Goal: Information Seeking & Learning: Learn about a topic

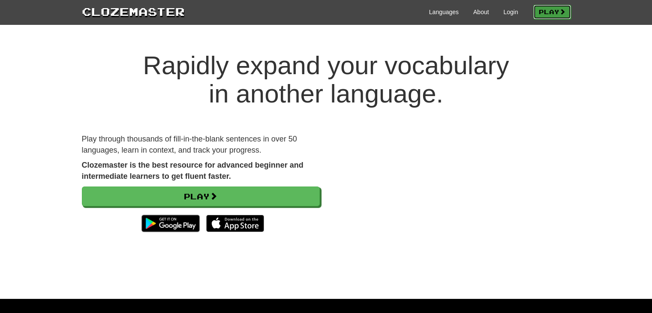
click at [549, 11] on link "Play" at bounding box center [552, 12] width 38 height 15
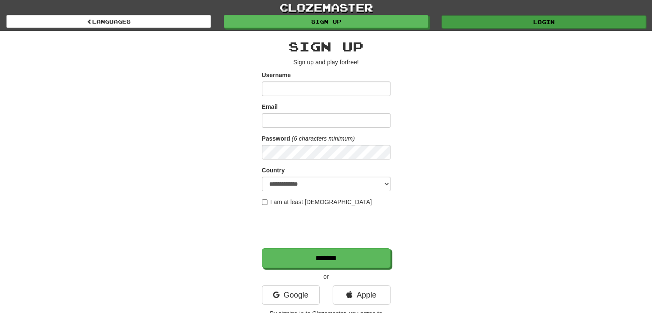
type input "**********"
click at [524, 26] on link "Login" at bounding box center [543, 21] width 204 height 13
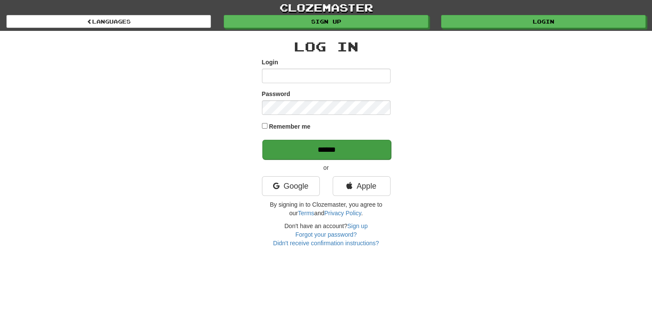
type input "**********"
click at [351, 150] on input "******" at bounding box center [326, 150] width 129 height 20
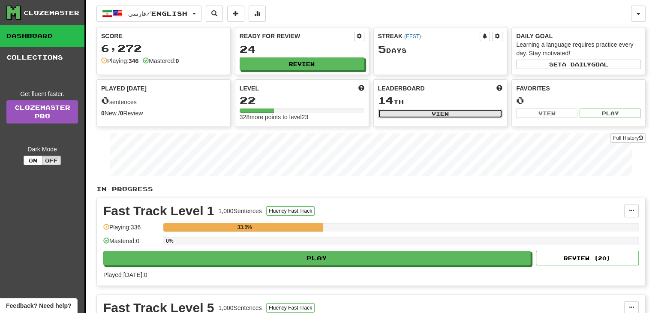
click at [428, 114] on button "View" at bounding box center [440, 113] width 125 height 9
select select "**********"
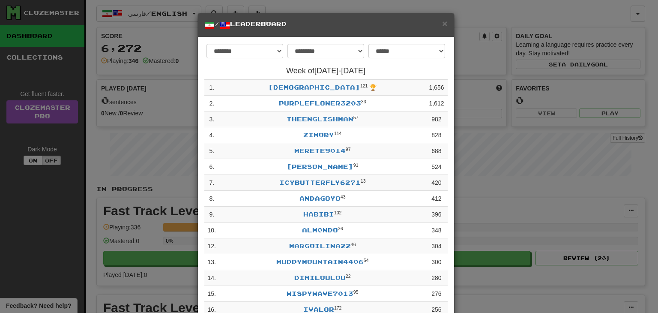
click at [467, 22] on div "**********" at bounding box center [329, 156] width 658 height 313
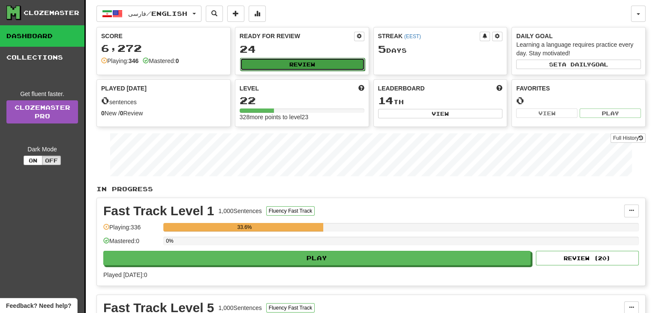
click at [310, 64] on button "Review" at bounding box center [302, 64] width 125 height 13
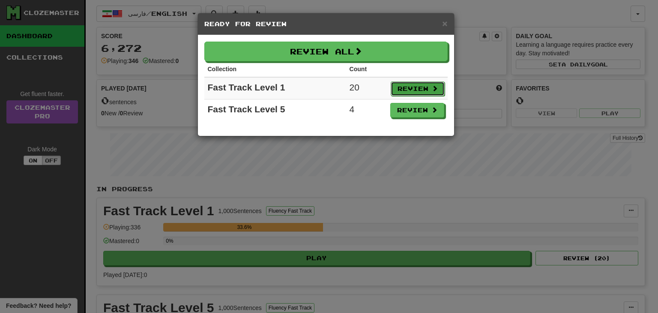
click at [414, 91] on button "Review" at bounding box center [418, 88] width 54 height 15
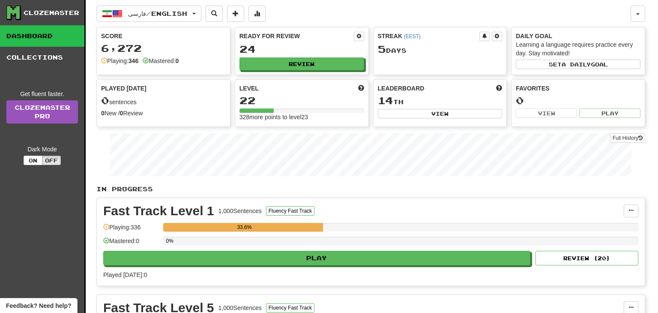
select select "**"
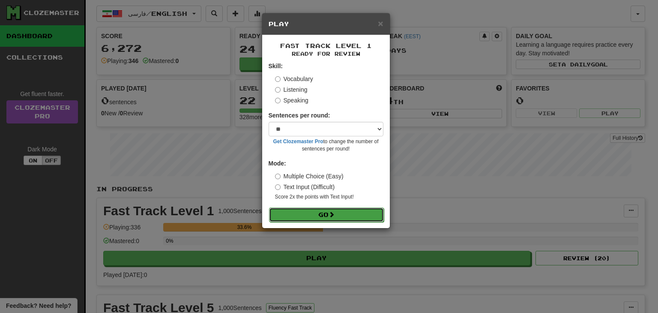
click at [323, 215] on button "Go" at bounding box center [326, 214] width 115 height 15
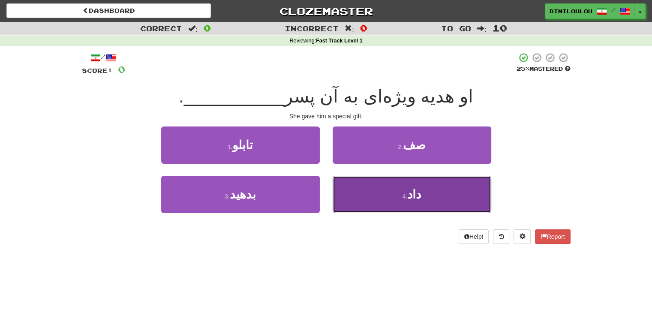
click at [427, 201] on button "4 . داد" at bounding box center [411, 194] width 159 height 37
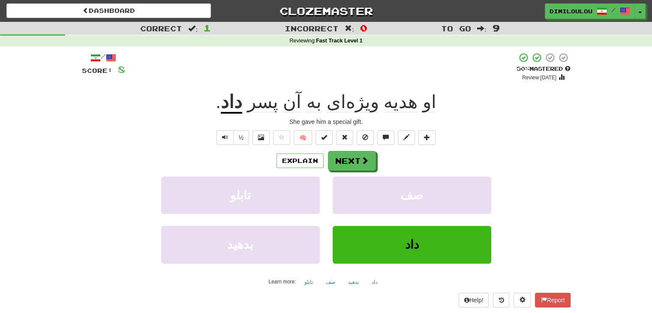
drag, startPoint x: 359, startPoint y: 162, endPoint x: 617, endPoint y: 174, distance: 258.7
click at [617, 174] on div "Correct : 1 Incorrect : 0 To go : 9 Reviewing : Fast Track Level 1 / Score: 8 +…" at bounding box center [326, 170] width 652 height 297
click at [365, 158] on span at bounding box center [365, 161] width 8 height 8
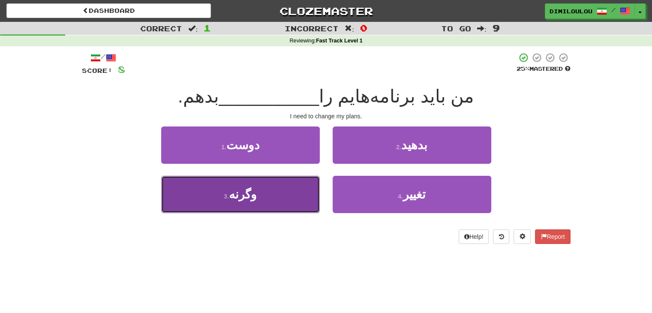
click at [298, 198] on button "3 . وگرنه" at bounding box center [240, 194] width 159 height 37
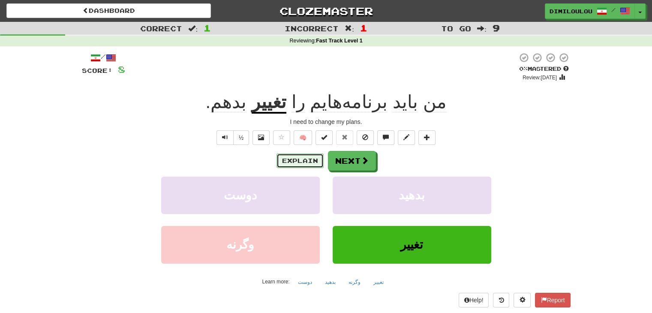
click at [312, 163] on button "Explain" at bounding box center [299, 160] width 47 height 15
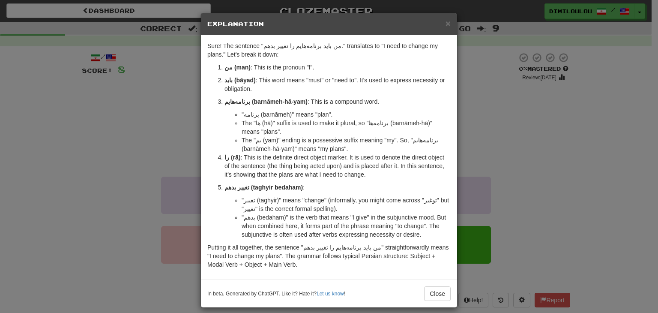
click at [502, 171] on div "× Explanation Sure! The sentence "من باید برنامه‌هایم را تغییر بدهم." translate…" at bounding box center [329, 156] width 658 height 313
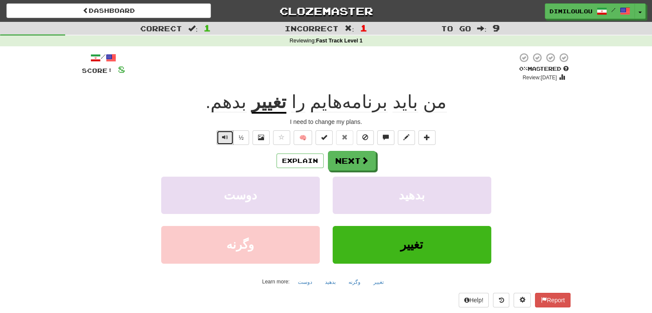
click at [226, 137] on span "Text-to-speech controls" at bounding box center [225, 137] width 6 height 6
click at [346, 160] on button "Next" at bounding box center [352, 161] width 48 height 20
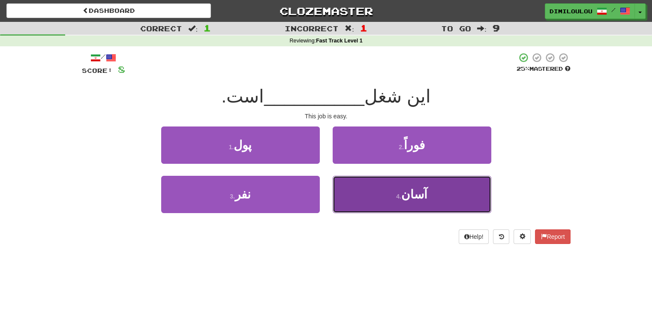
click at [431, 195] on button "4 . آسان" at bounding box center [411, 194] width 159 height 37
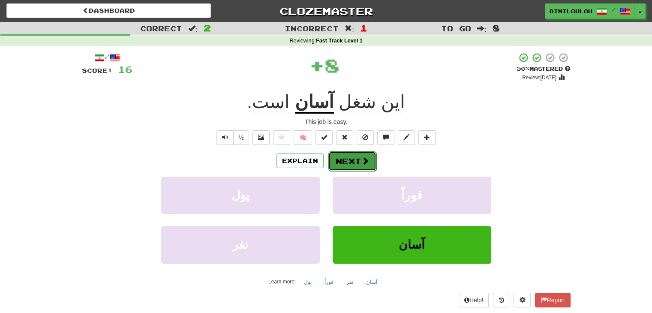
click at [344, 160] on button "Next" at bounding box center [352, 161] width 48 height 20
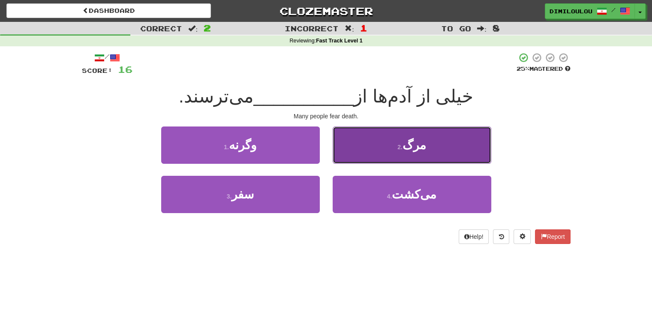
click at [413, 146] on span "مرگ" at bounding box center [414, 144] width 24 height 13
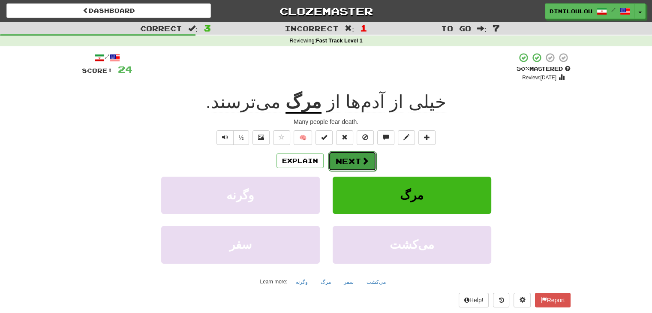
click at [353, 158] on button "Next" at bounding box center [352, 161] width 48 height 20
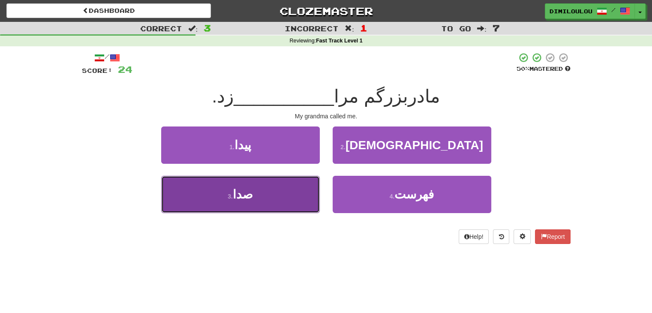
click at [288, 198] on button "3 . صدا" at bounding box center [240, 194] width 159 height 37
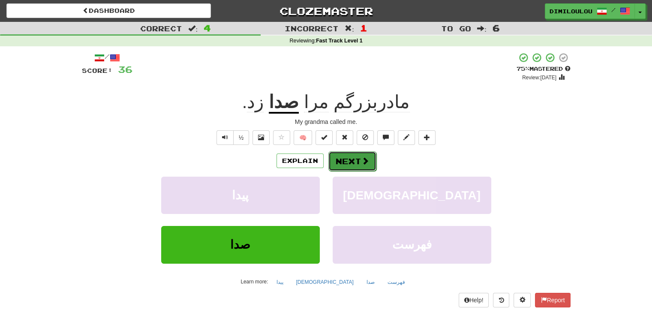
click at [366, 157] on span at bounding box center [365, 161] width 8 height 8
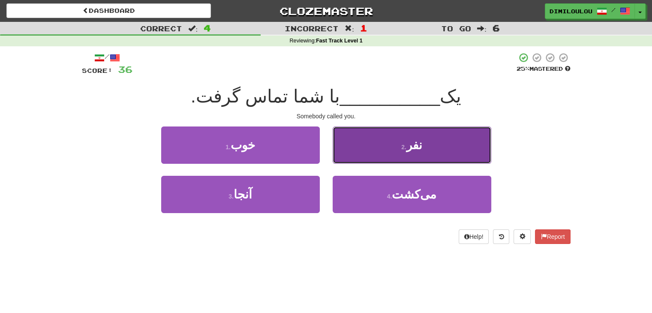
click at [461, 138] on button "2 . نفر" at bounding box center [411, 144] width 159 height 37
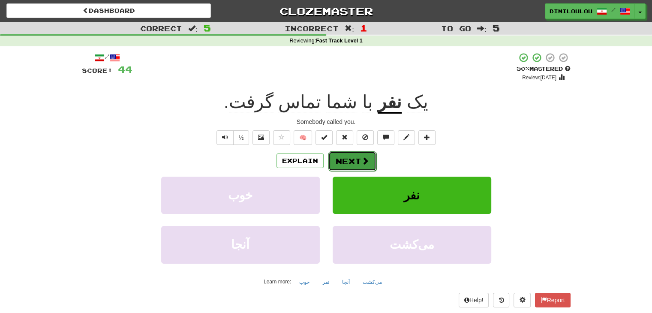
click at [356, 161] on button "Next" at bounding box center [352, 161] width 48 height 20
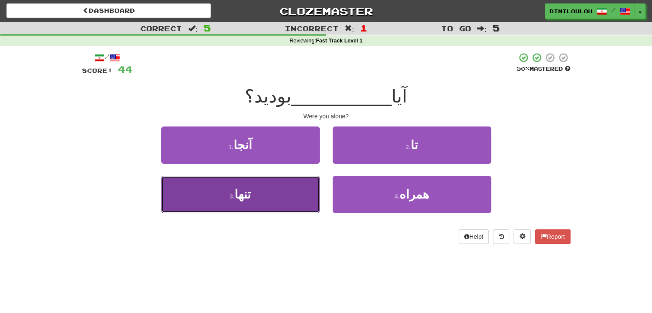
click at [282, 179] on button "3 . تنها" at bounding box center [240, 194] width 159 height 37
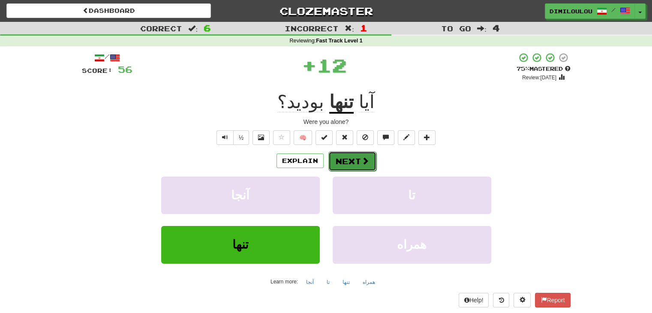
click at [358, 156] on button "Next" at bounding box center [352, 161] width 48 height 20
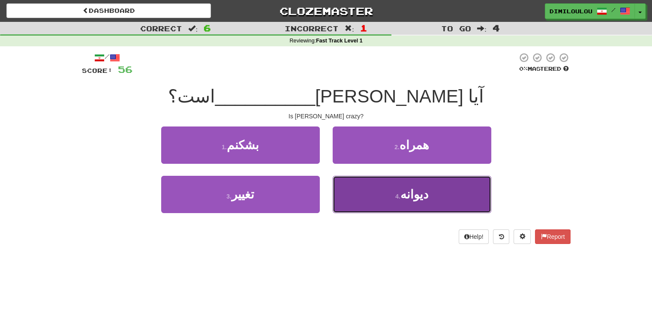
click at [435, 212] on button "4 . دیوانه" at bounding box center [411, 194] width 159 height 37
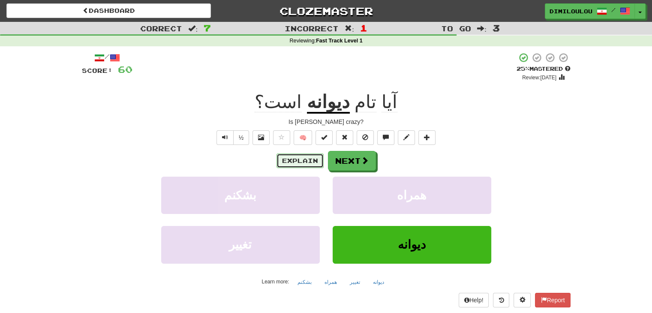
click at [296, 166] on button "Explain" at bounding box center [299, 160] width 47 height 15
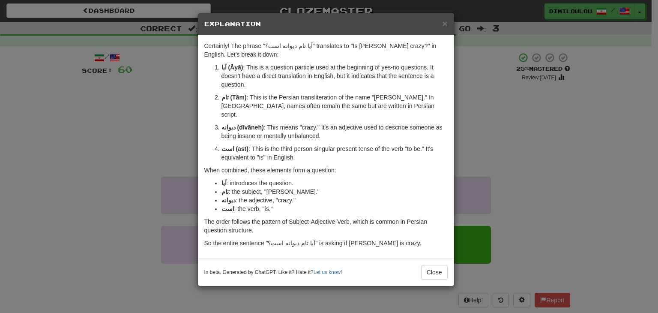
click at [495, 135] on div "× Explanation Certainly! The phrase "آیا تام دیوانه است؟" translates to "Is Tom…" at bounding box center [329, 156] width 658 height 313
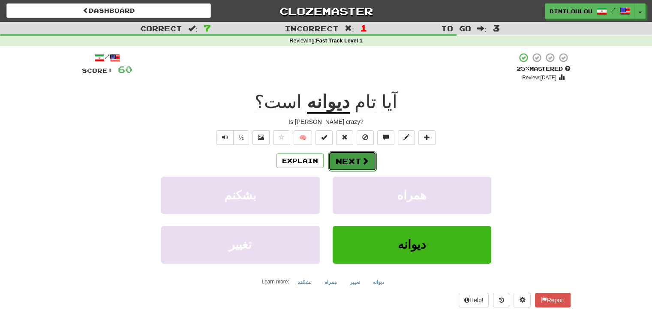
click at [348, 163] on button "Next" at bounding box center [352, 161] width 48 height 20
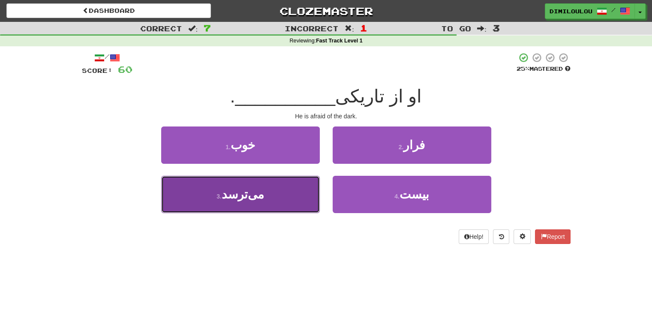
click at [267, 198] on button "3 . می‌ترسد" at bounding box center [240, 194] width 159 height 37
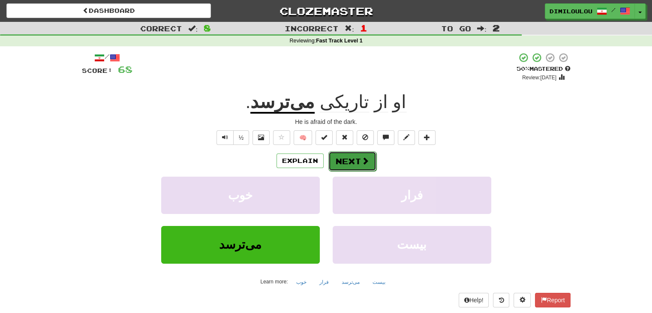
click at [352, 159] on button "Next" at bounding box center [352, 161] width 48 height 20
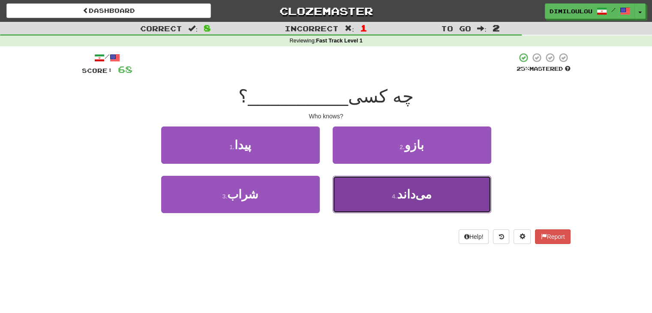
click at [460, 191] on button "4 . می‌داند" at bounding box center [411, 194] width 159 height 37
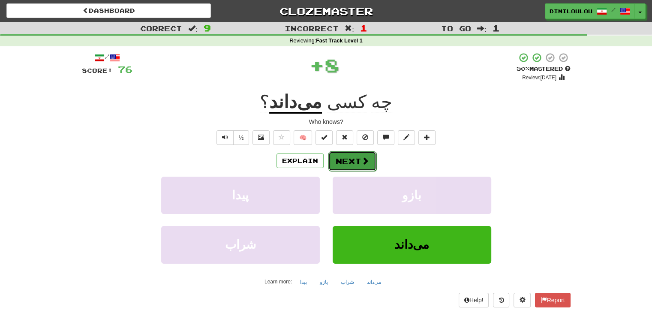
click at [354, 162] on button "Next" at bounding box center [352, 161] width 48 height 20
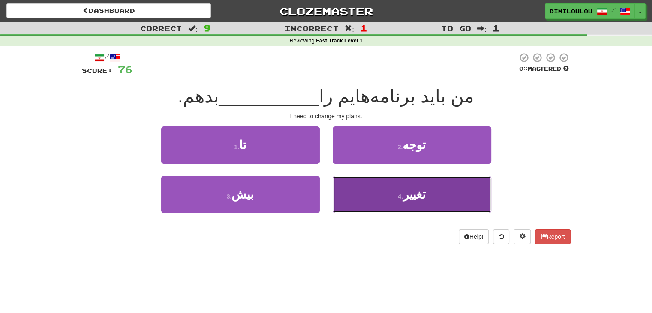
click at [439, 184] on button "4 . تغییر" at bounding box center [411, 194] width 159 height 37
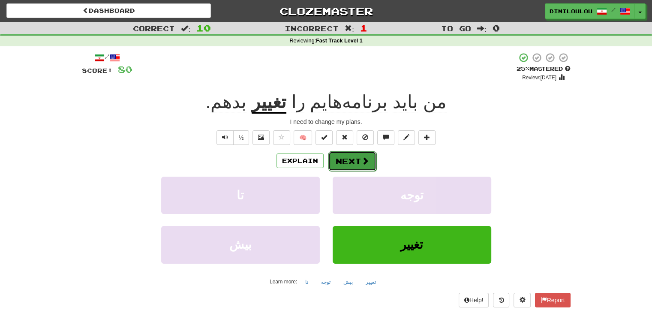
click at [356, 158] on button "Next" at bounding box center [352, 161] width 48 height 20
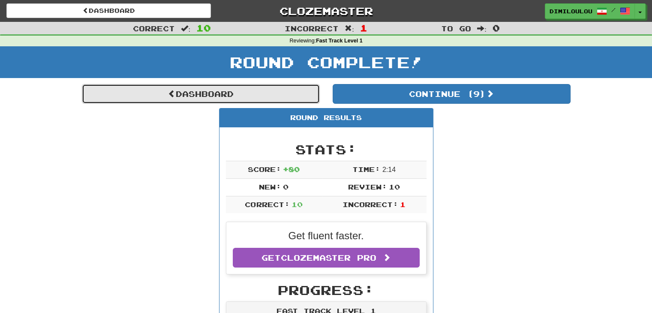
click at [231, 95] on link "Dashboard" at bounding box center [201, 94] width 238 height 20
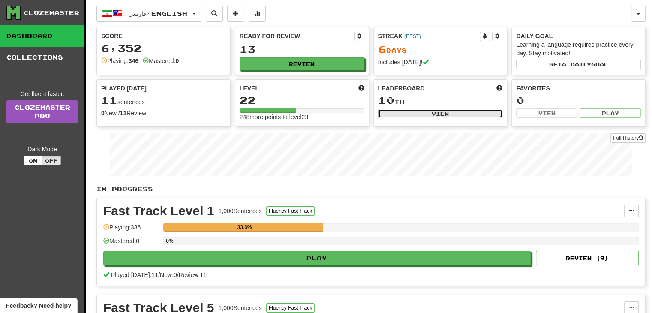
click at [439, 112] on button "View" at bounding box center [440, 113] width 125 height 9
select select "**********"
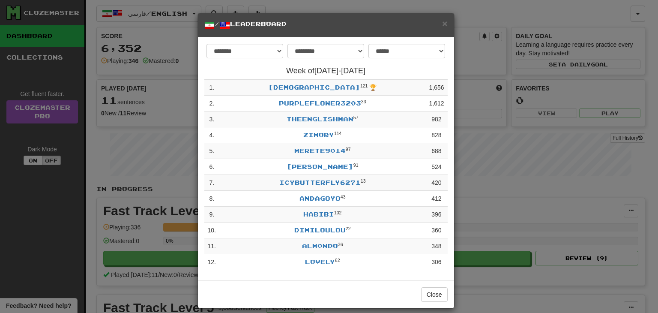
click at [499, 184] on div "**********" at bounding box center [329, 156] width 658 height 313
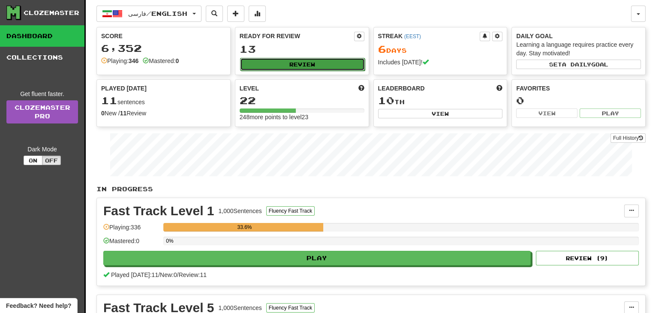
click at [302, 62] on button "Review" at bounding box center [302, 64] width 125 height 13
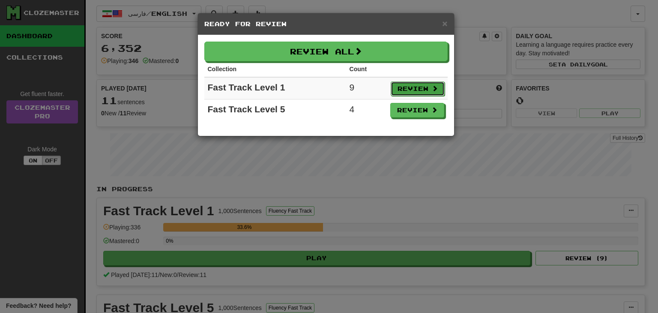
click at [399, 90] on button "Review" at bounding box center [418, 88] width 54 height 15
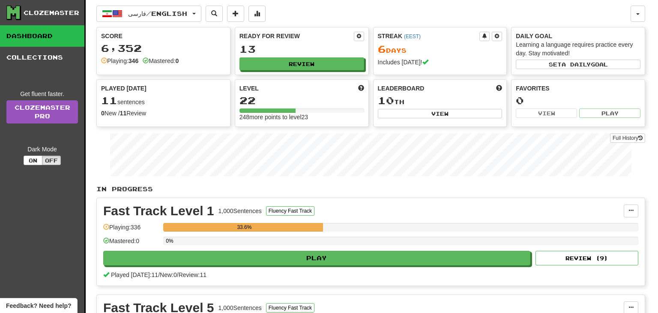
select select "**"
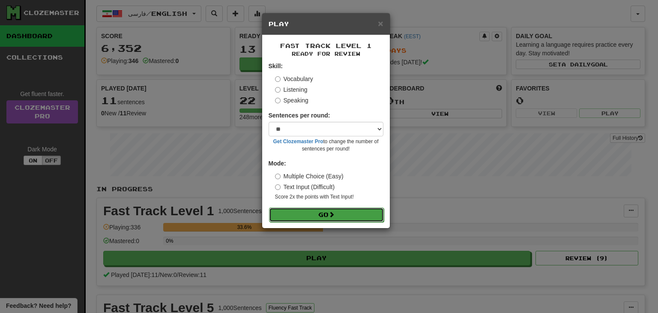
click at [347, 218] on button "Go" at bounding box center [326, 214] width 115 height 15
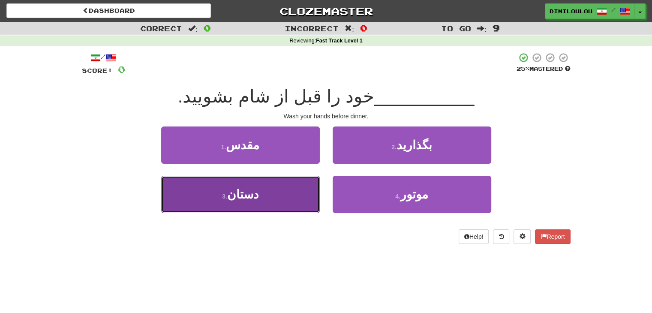
click at [268, 198] on button "3 . دستان" at bounding box center [240, 194] width 159 height 37
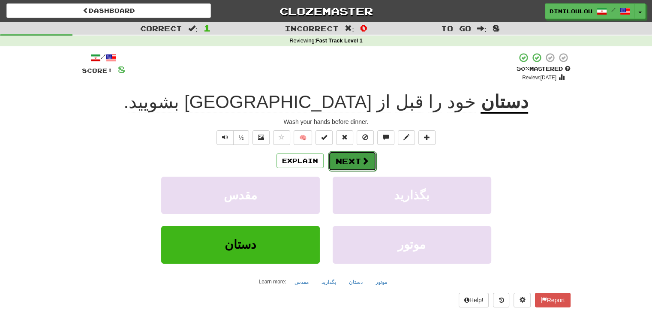
click at [356, 164] on button "Next" at bounding box center [352, 161] width 48 height 20
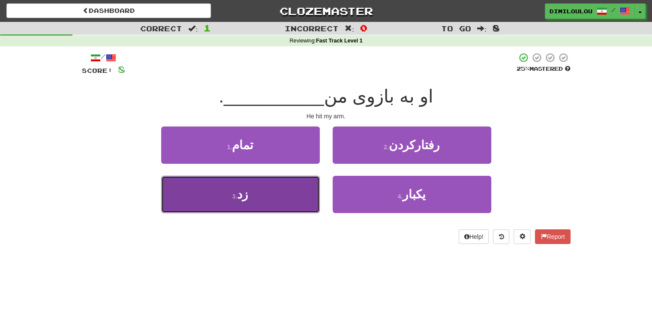
click at [232, 203] on button "3 . زد" at bounding box center [240, 194] width 159 height 37
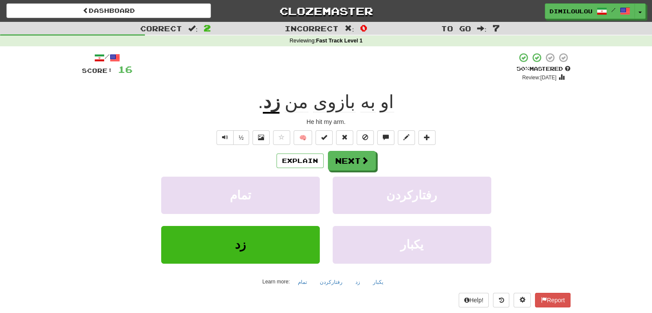
click at [350, 171] on div "Explain Next تمام رفتارکردن زد یکبار Learn more: تمام رفتارکردن زد یکبار" at bounding box center [326, 220] width 488 height 138
click at [345, 164] on button "Next" at bounding box center [352, 161] width 48 height 20
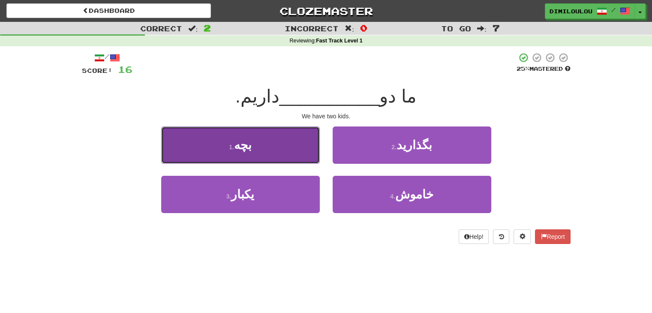
click at [298, 154] on button "1 . بچه" at bounding box center [240, 144] width 159 height 37
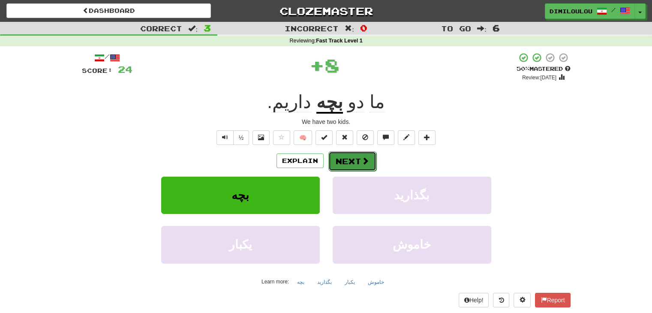
click at [367, 164] on span at bounding box center [365, 161] width 8 height 8
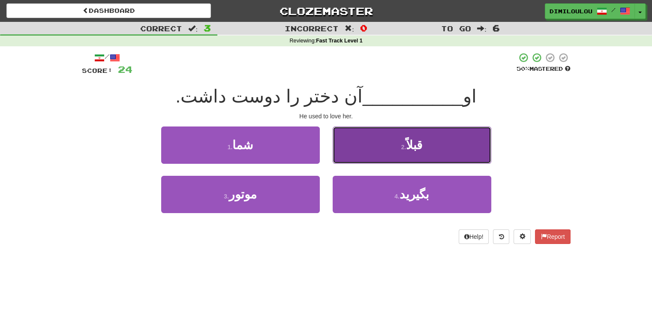
click at [456, 151] on button "2 . قبلاً" at bounding box center [411, 144] width 159 height 37
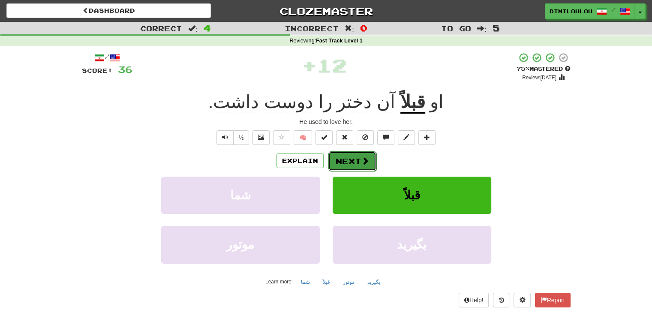
click at [362, 162] on span at bounding box center [365, 161] width 8 height 8
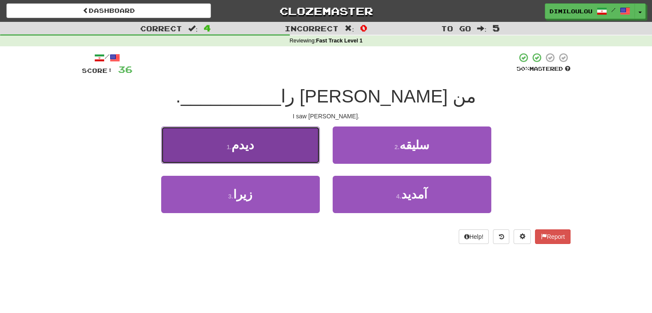
click at [305, 149] on button "1 . دیدم" at bounding box center [240, 144] width 159 height 37
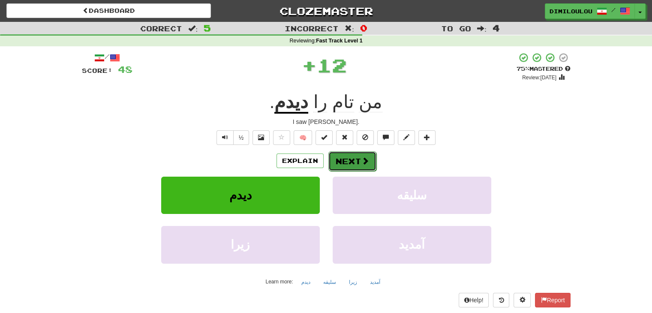
click at [365, 158] on span at bounding box center [365, 161] width 8 height 8
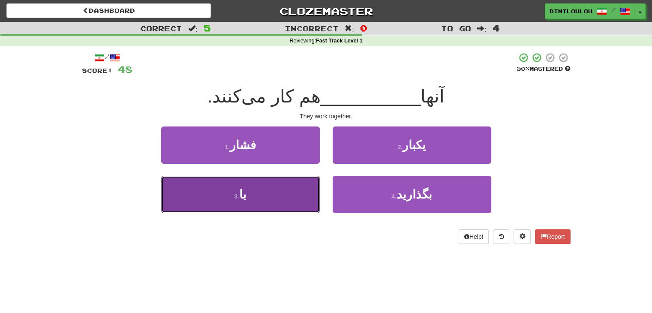
click at [268, 187] on button "3 . با" at bounding box center [240, 194] width 159 height 37
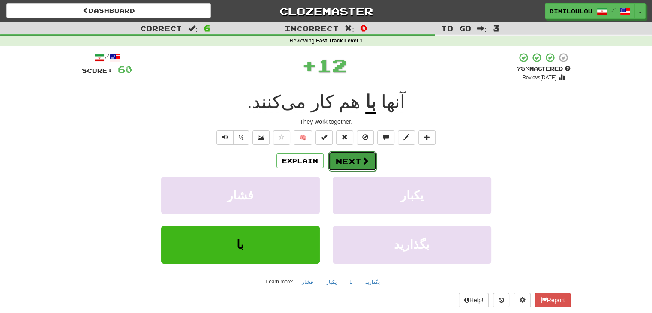
click at [365, 156] on button "Next" at bounding box center [352, 161] width 48 height 20
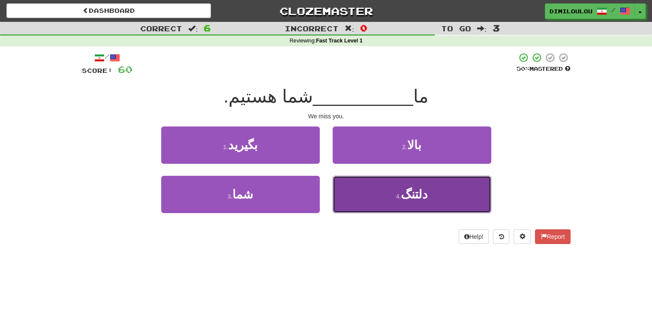
click at [418, 198] on span "دلتنگ" at bounding box center [414, 194] width 27 height 13
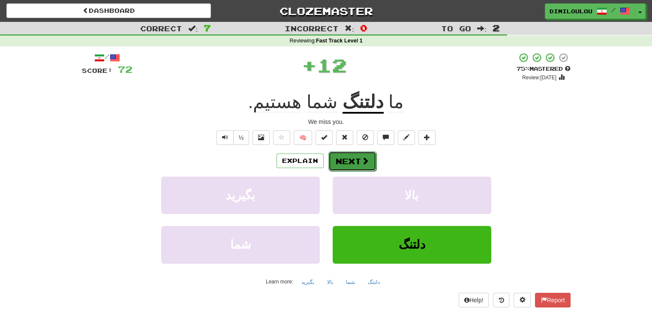
click at [363, 168] on button "Next" at bounding box center [352, 161] width 48 height 20
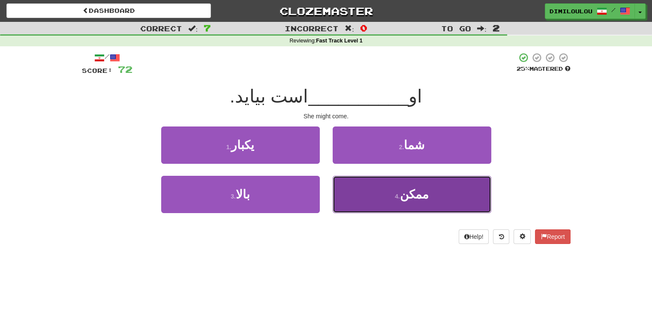
click at [449, 199] on button "4 . ممکن" at bounding box center [411, 194] width 159 height 37
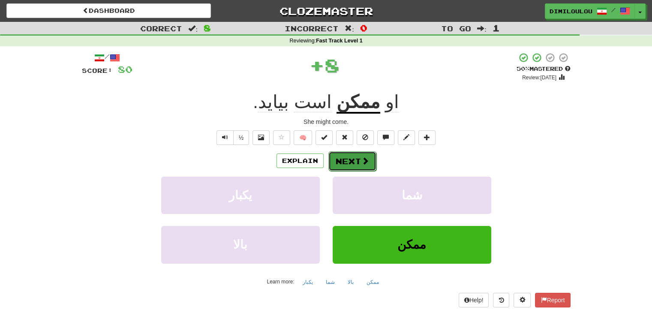
click at [357, 160] on button "Next" at bounding box center [352, 161] width 48 height 20
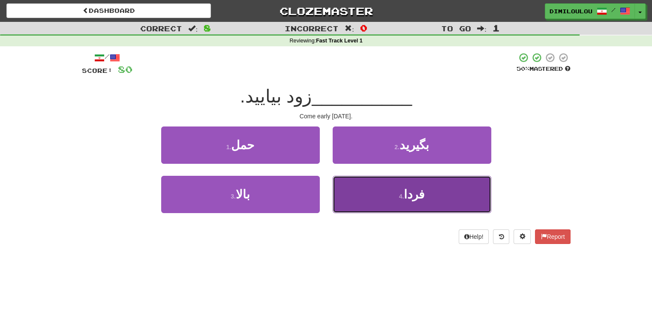
click at [416, 196] on span "فردا" at bounding box center [414, 194] width 21 height 13
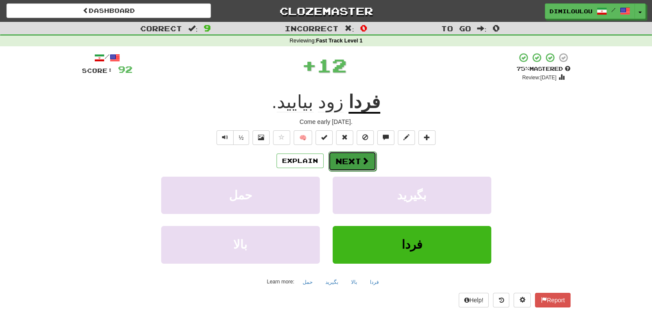
click at [346, 158] on button "Next" at bounding box center [352, 161] width 48 height 20
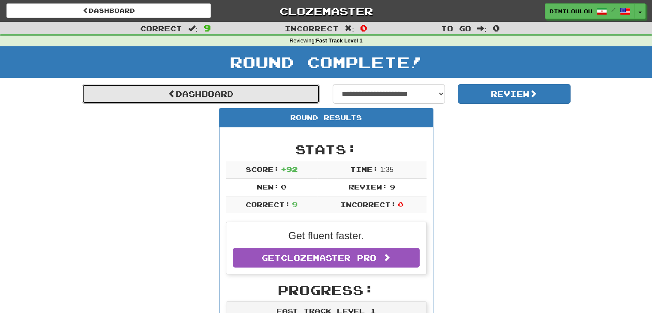
click at [260, 100] on link "Dashboard" at bounding box center [201, 94] width 238 height 20
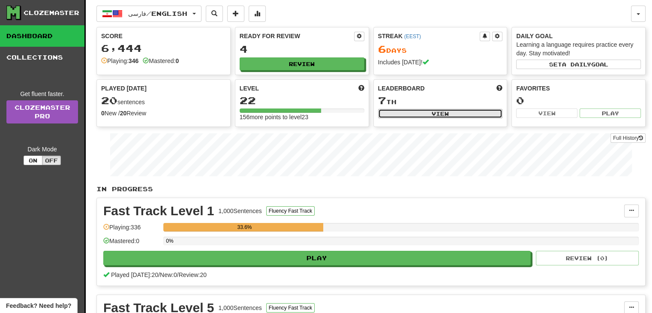
click at [453, 113] on button "View" at bounding box center [440, 113] width 125 height 9
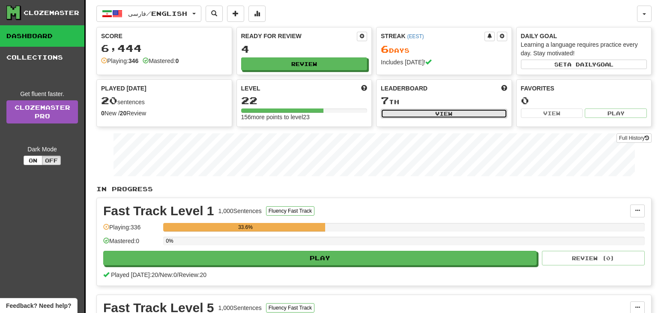
select select "**********"
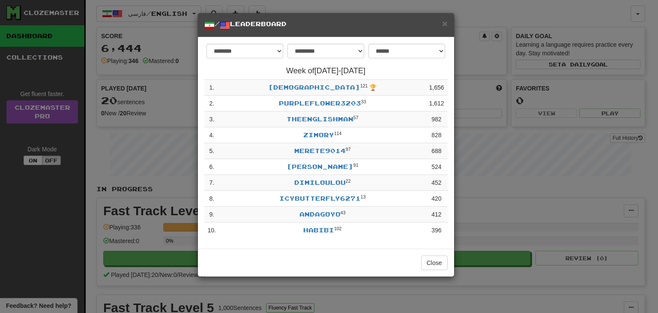
click at [523, 189] on div "**********" at bounding box center [329, 156] width 658 height 313
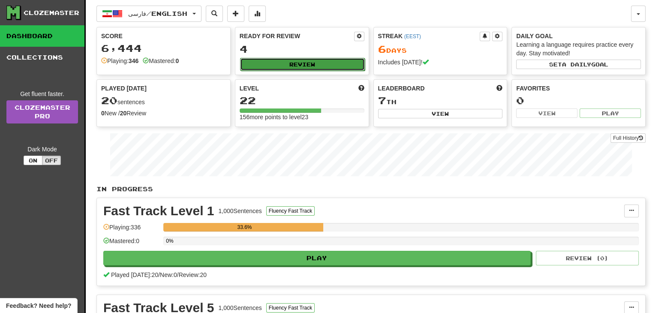
click at [335, 63] on button "Review" at bounding box center [302, 64] width 125 height 13
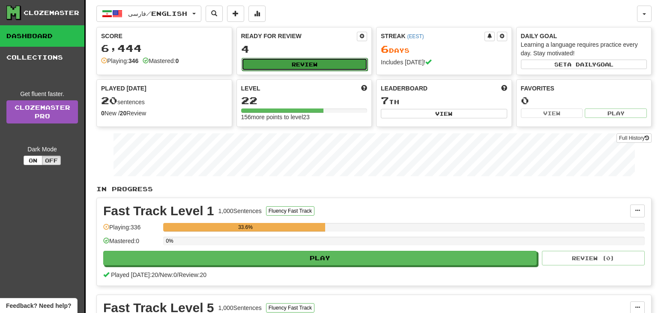
select select "**"
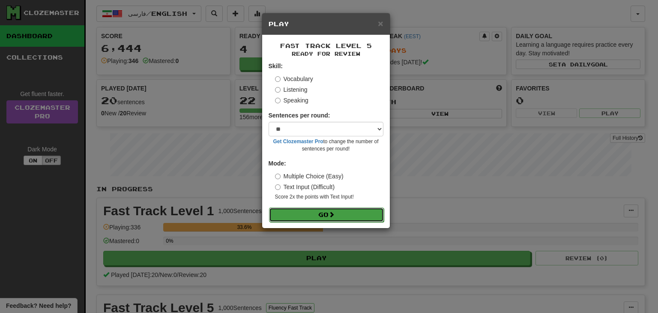
click at [319, 215] on button "Go" at bounding box center [326, 214] width 115 height 15
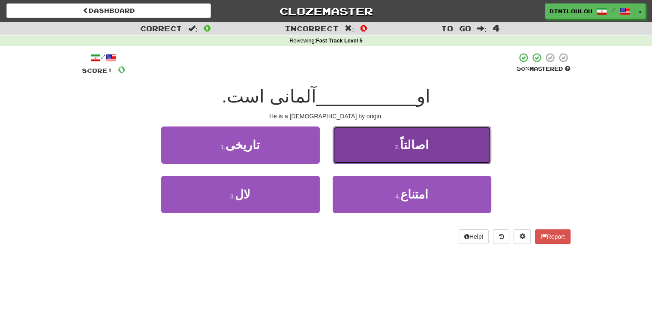
click at [410, 156] on button "2 . اصالتاً" at bounding box center [411, 144] width 159 height 37
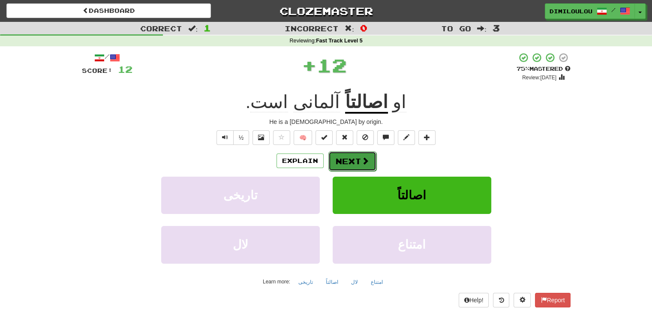
click at [361, 159] on span at bounding box center [365, 161] width 8 height 8
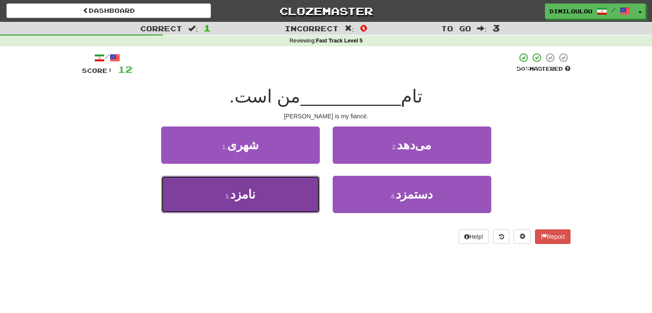
click at [281, 191] on button "3 . نامزد" at bounding box center [240, 194] width 159 height 37
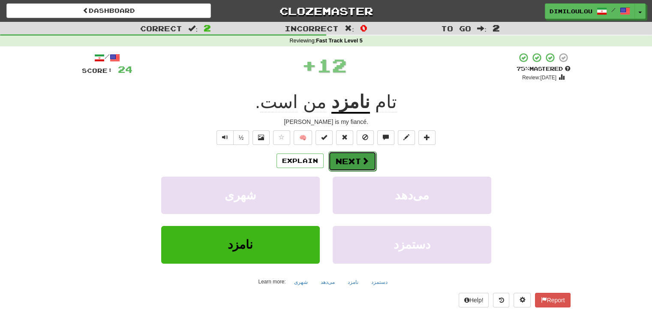
click at [356, 163] on button "Next" at bounding box center [352, 161] width 48 height 20
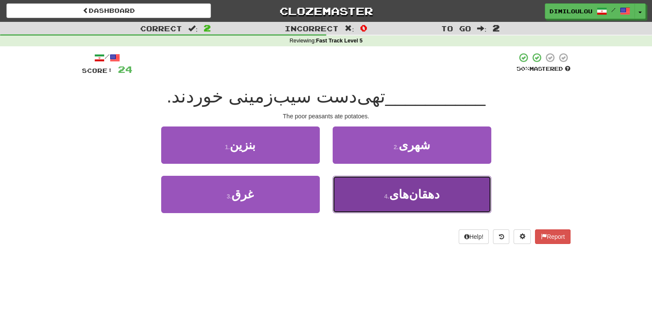
click at [423, 189] on span "دهقان‌های" at bounding box center [414, 194] width 50 height 13
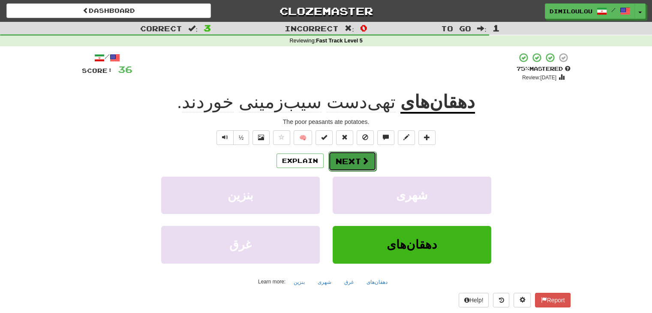
click at [366, 162] on span at bounding box center [365, 161] width 8 height 8
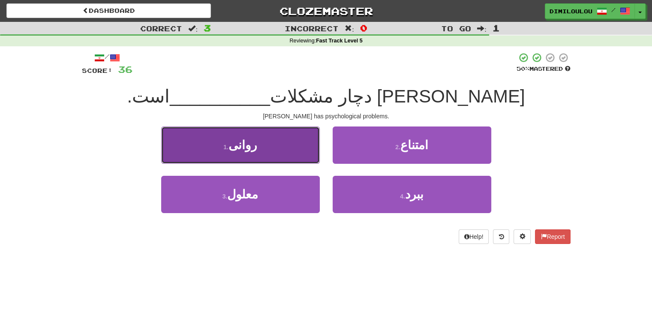
click at [260, 156] on button "1 . روانی" at bounding box center [240, 144] width 159 height 37
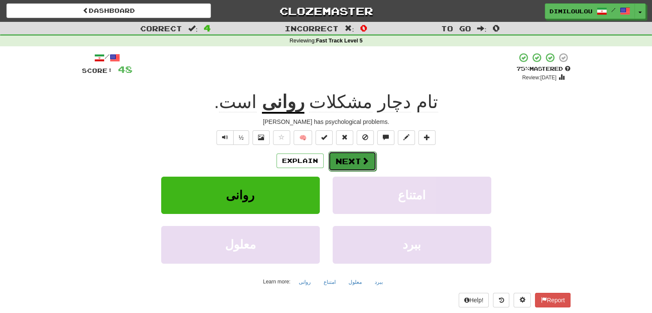
click at [352, 161] on button "Next" at bounding box center [352, 161] width 48 height 20
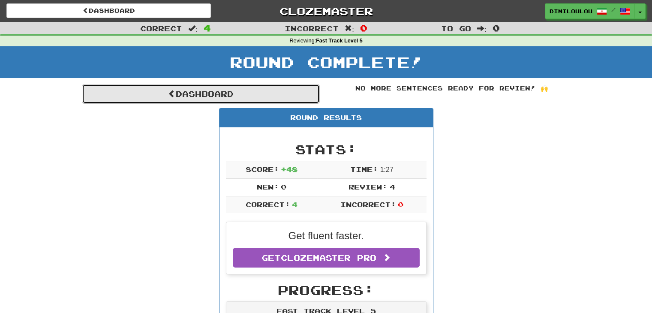
click at [235, 99] on link "Dashboard" at bounding box center [201, 94] width 238 height 20
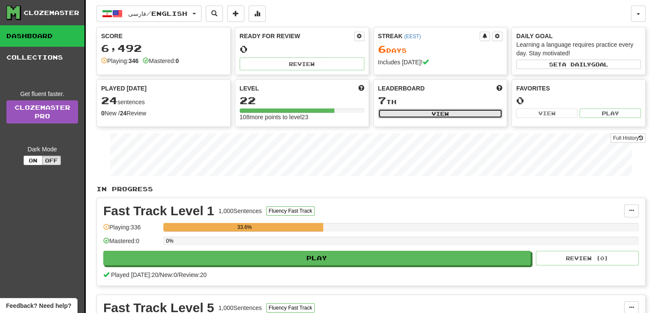
click at [421, 112] on button "View" at bounding box center [440, 113] width 125 height 9
select select "**********"
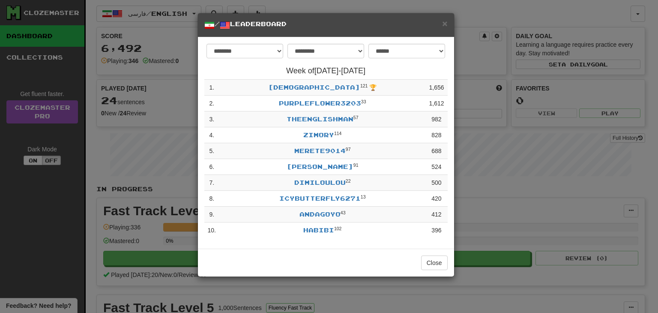
click at [515, 186] on div "**********" at bounding box center [329, 156] width 658 height 313
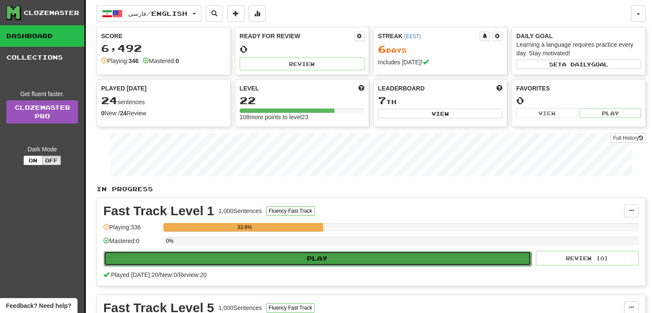
click at [466, 259] on button "Play" at bounding box center [317, 258] width 427 height 15
select select "**"
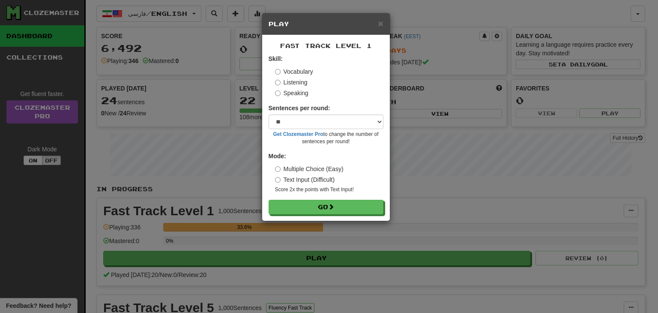
click at [305, 78] on label "Listening" at bounding box center [291, 82] width 33 height 9
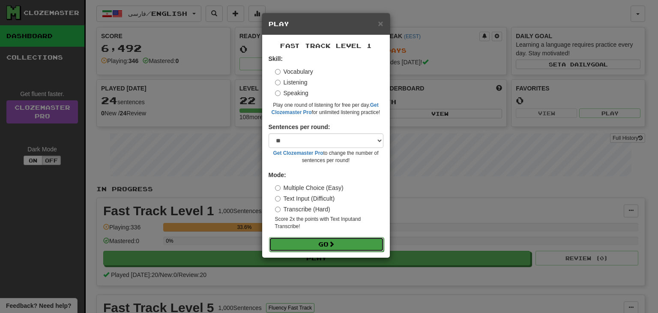
click at [314, 245] on button "Go" at bounding box center [326, 244] width 115 height 15
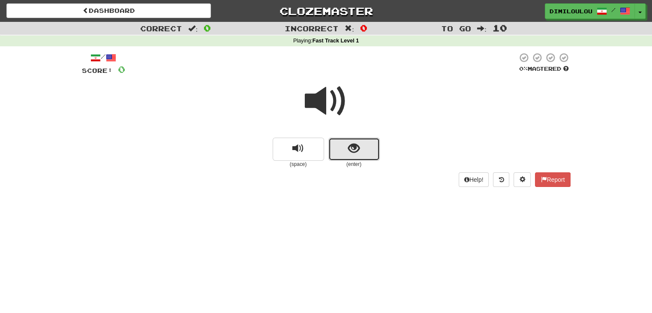
click at [368, 153] on button "show sentence" at bounding box center [353, 149] width 51 height 23
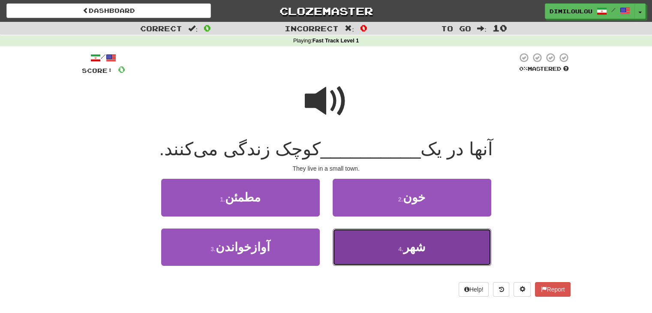
click at [409, 252] on span "شهر" at bounding box center [414, 246] width 22 height 13
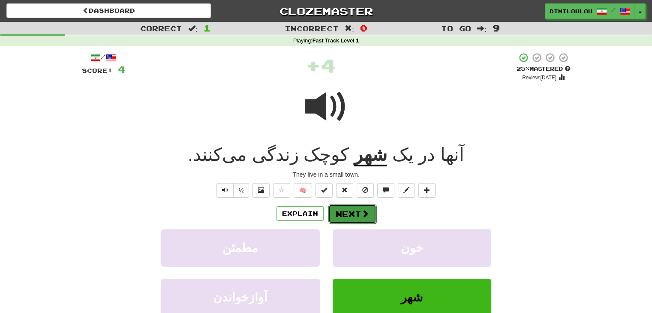
click at [350, 215] on button "Next" at bounding box center [352, 214] width 48 height 20
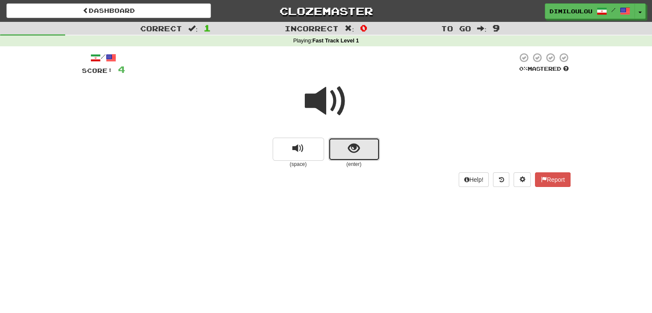
click at [353, 153] on span "show sentence" at bounding box center [354, 149] width 12 height 12
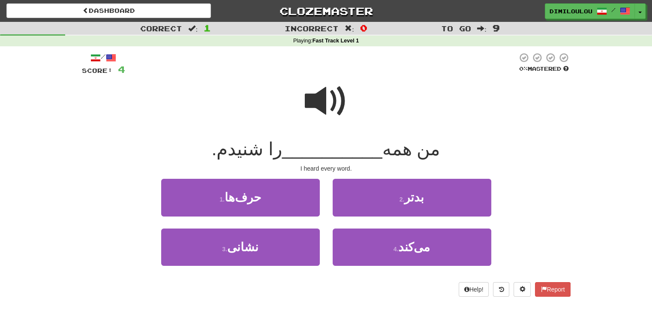
click at [320, 97] on span at bounding box center [326, 101] width 43 height 43
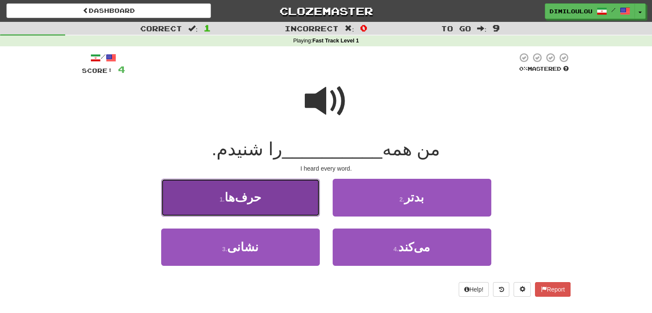
click at [270, 198] on button "1 . حرف‌ها" at bounding box center [240, 197] width 159 height 37
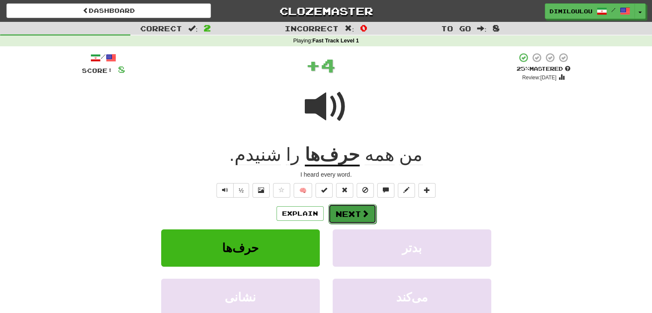
click at [365, 216] on span at bounding box center [365, 214] width 8 height 8
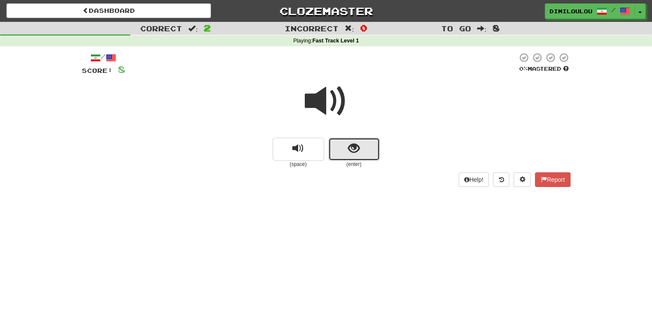
click at [357, 145] on span "show sentence" at bounding box center [354, 149] width 12 height 12
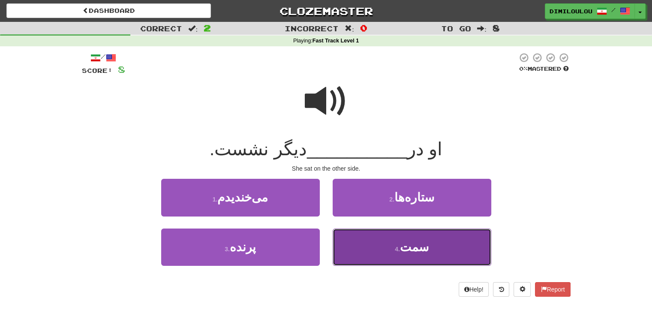
click at [438, 240] on button "4 . سمت" at bounding box center [411, 246] width 159 height 37
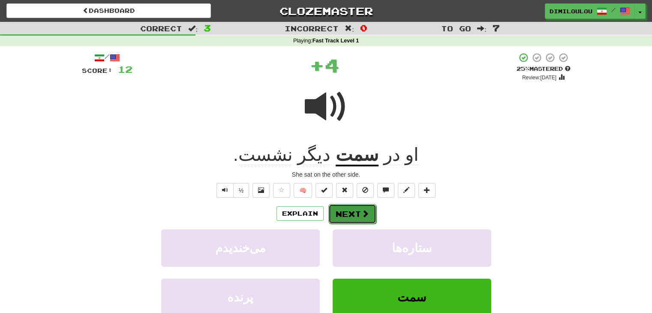
click at [369, 212] on button "Next" at bounding box center [352, 214] width 48 height 20
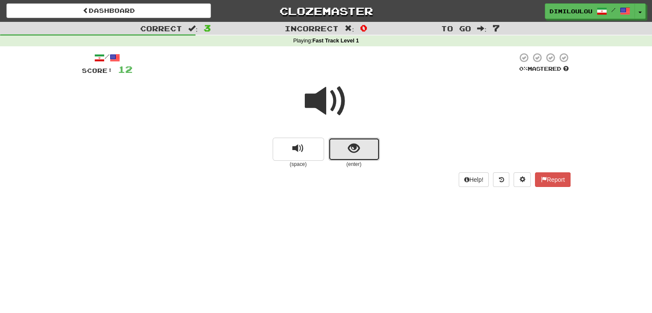
click at [365, 145] on button "show sentence" at bounding box center [353, 149] width 51 height 23
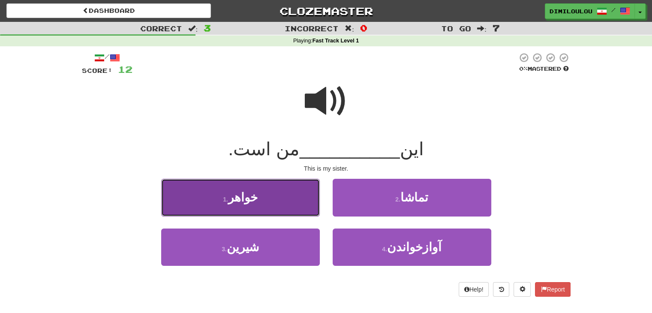
click at [295, 196] on button "1 . خواهر" at bounding box center [240, 197] width 159 height 37
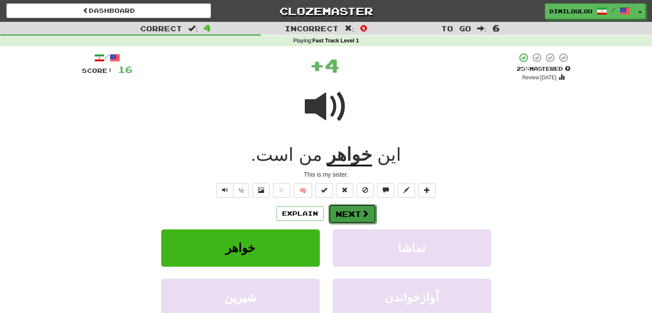
click at [352, 213] on button "Next" at bounding box center [352, 214] width 48 height 20
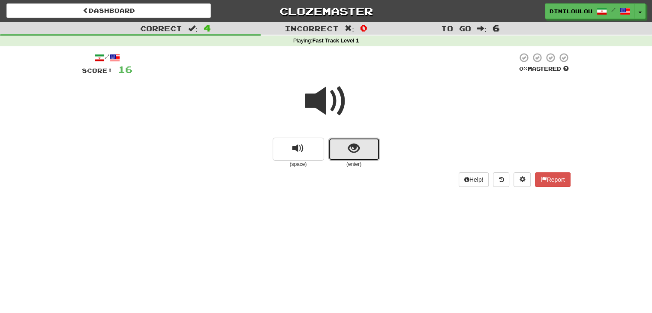
click at [345, 155] on button "show sentence" at bounding box center [353, 149] width 51 height 23
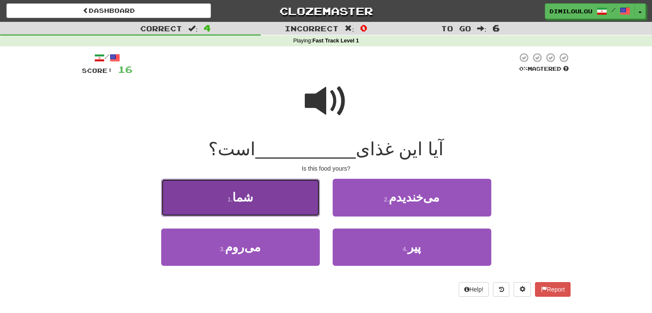
click at [257, 204] on button "1 . شما" at bounding box center [240, 197] width 159 height 37
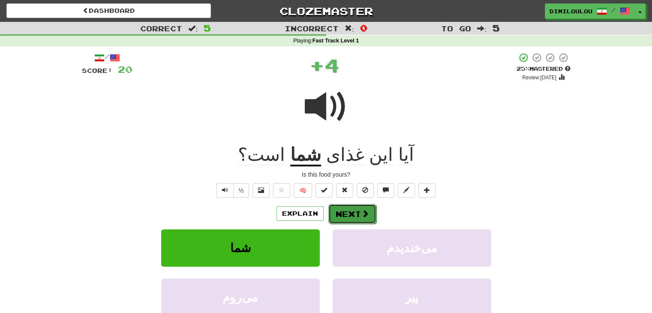
click at [358, 219] on button "Next" at bounding box center [352, 214] width 48 height 20
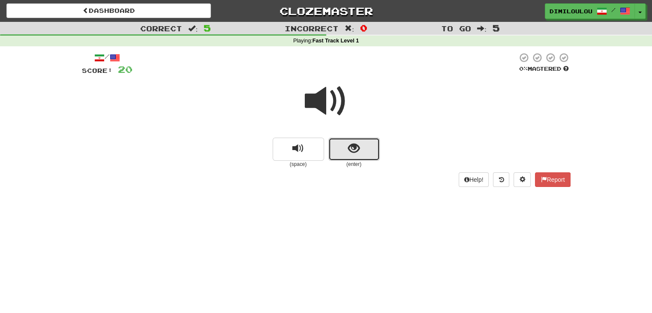
click at [355, 138] on button "show sentence" at bounding box center [353, 149] width 51 height 23
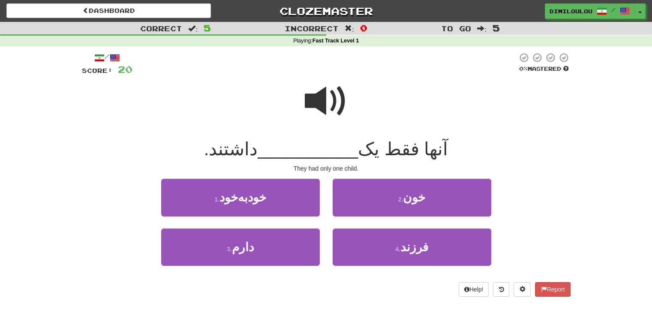
click at [339, 108] on span at bounding box center [326, 101] width 43 height 43
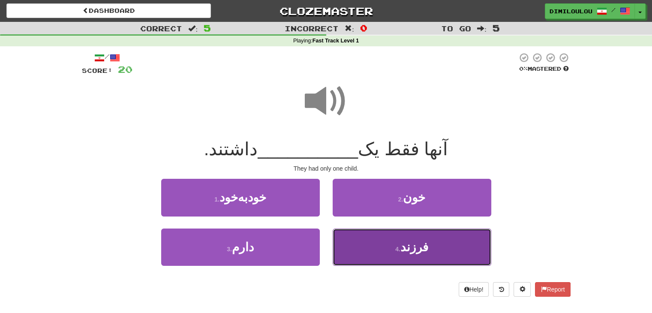
click at [416, 251] on span "فرزند" at bounding box center [414, 246] width 28 height 13
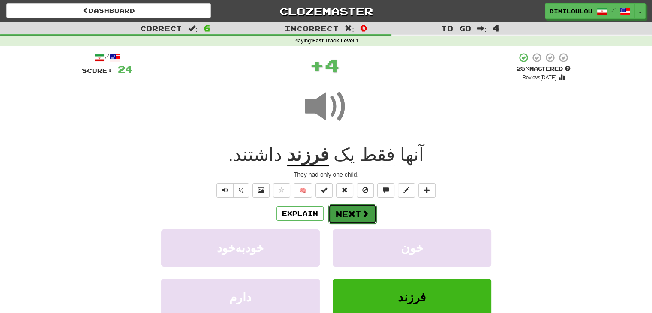
click at [359, 213] on button "Next" at bounding box center [352, 214] width 48 height 20
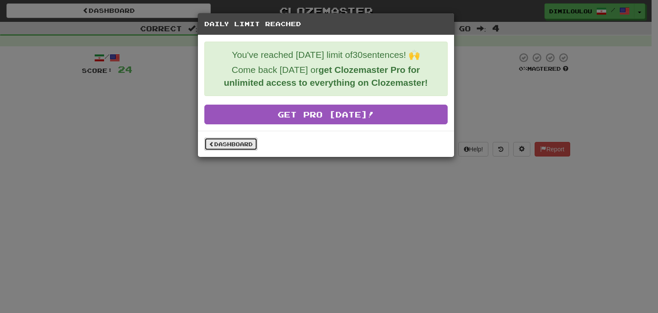
click at [231, 143] on link "Dashboard" at bounding box center [230, 144] width 53 height 13
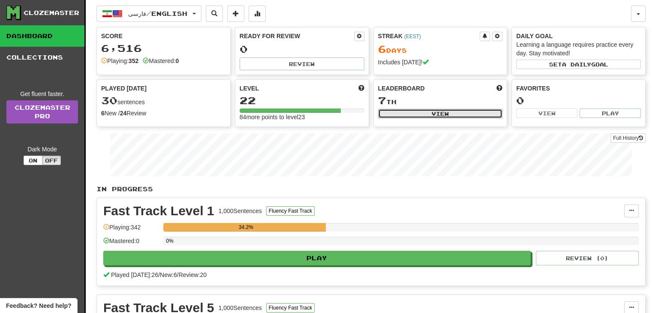
click at [423, 115] on button "View" at bounding box center [440, 113] width 125 height 9
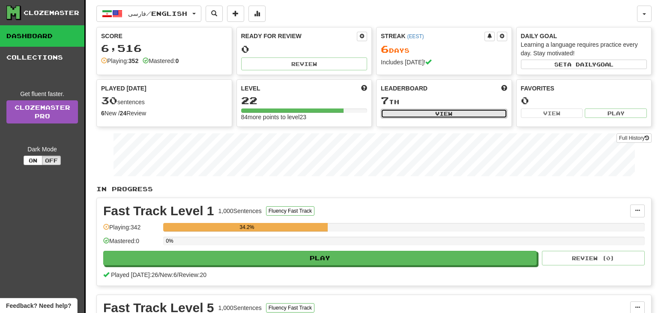
select select "**********"
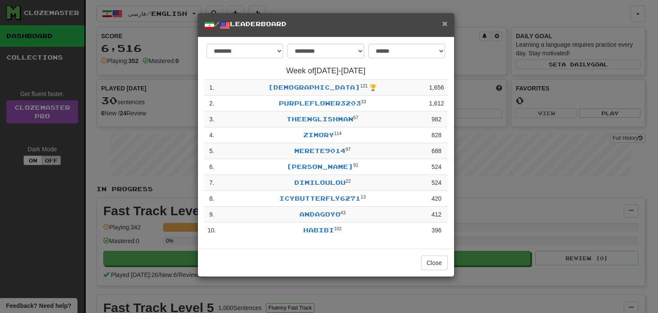
click at [444, 24] on span "×" at bounding box center [444, 23] width 5 height 10
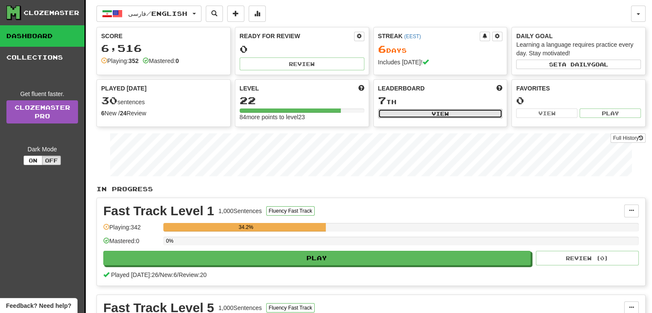
click at [429, 109] on button "View" at bounding box center [440, 113] width 125 height 9
select select "**********"
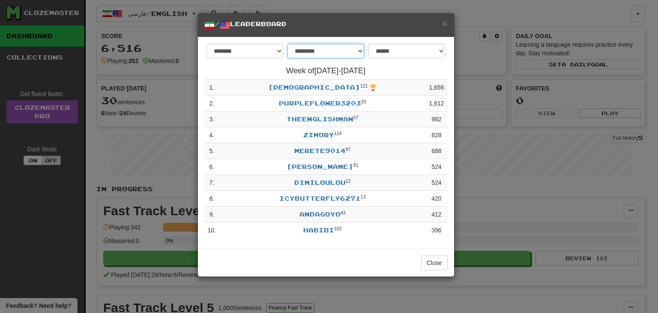
click at [317, 56] on select "**********" at bounding box center [325, 51] width 77 height 15
select select "*******"
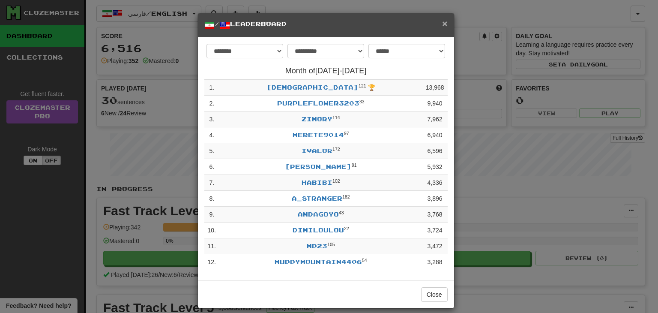
click at [442, 27] on span "×" at bounding box center [444, 23] width 5 height 10
